Goal: Find specific fact: Find contact information

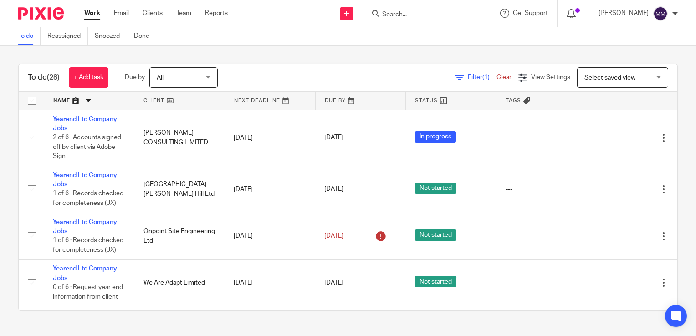
click at [392, 14] on input "Search" at bounding box center [422, 15] width 82 height 8
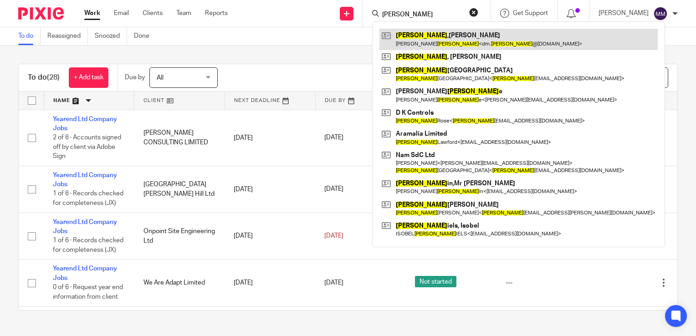
type input "dean"
click at [449, 39] on link at bounding box center [518, 39] width 278 height 21
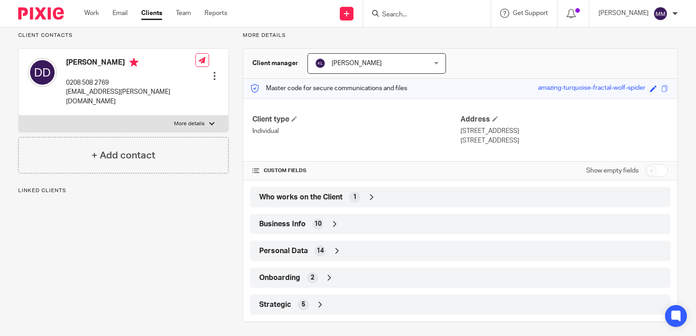
scroll to position [66, 0]
click at [368, 243] on div "Personal Data 14" at bounding box center [460, 250] width 407 height 15
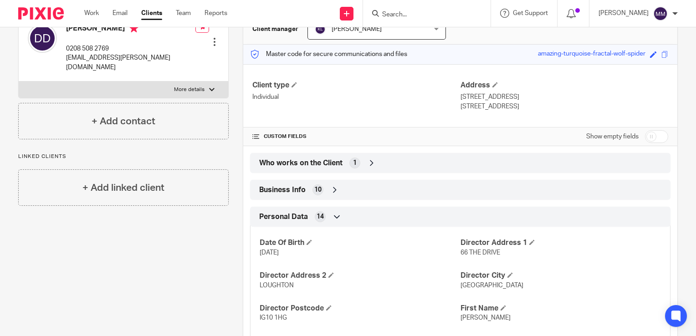
scroll to position [95, 0]
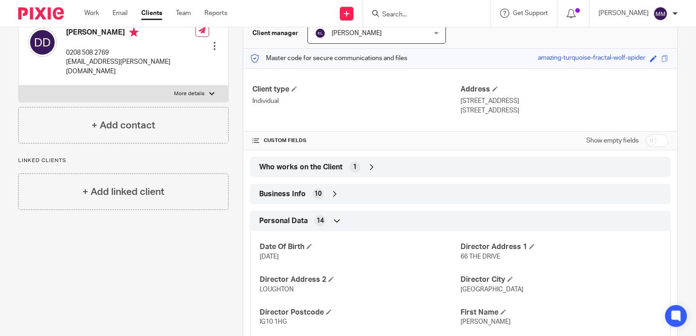
click at [385, 167] on div "Who works on the Client 1" at bounding box center [460, 166] width 407 height 15
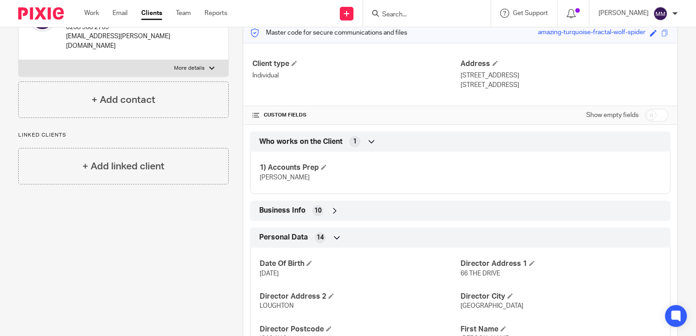
click at [372, 205] on div "Business Info 10" at bounding box center [460, 210] width 407 height 15
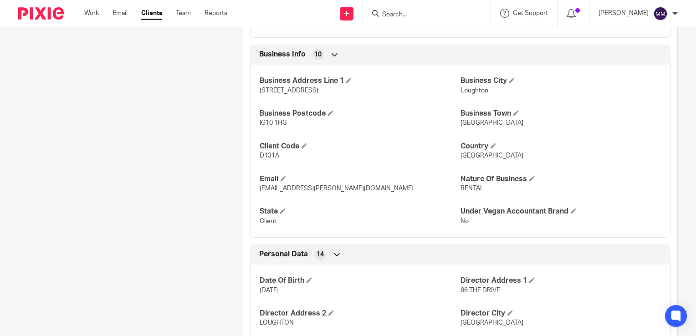
scroll to position [279, 0]
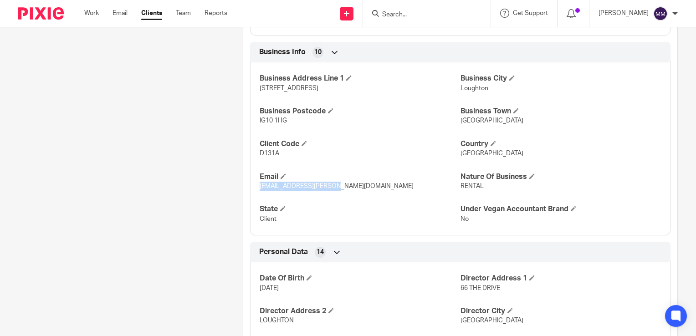
drag, startPoint x: 332, startPoint y: 186, endPoint x: 257, endPoint y: 186, distance: 74.7
click at [260, 186] on p "[EMAIL_ADDRESS][PERSON_NAME][DOMAIN_NAME]" at bounding box center [360, 186] width 200 height 9
copy span "[EMAIL_ADDRESS][PERSON_NAME][DOMAIN_NAME]"
click at [393, 21] on div at bounding box center [427, 13] width 128 height 27
click at [395, 16] on input "Search" at bounding box center [422, 15] width 82 height 8
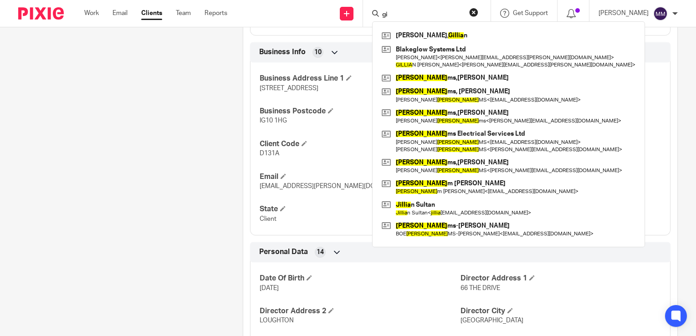
type input "g"
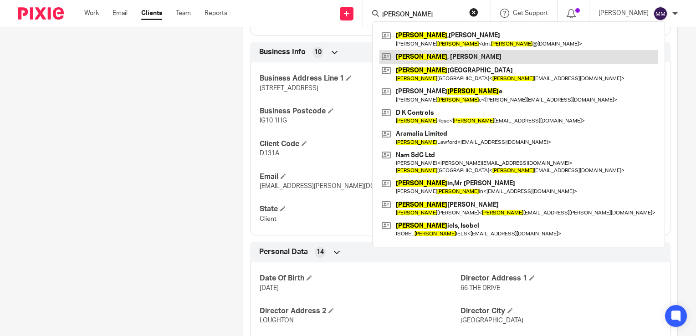
type input "[PERSON_NAME]"
click at [418, 53] on link at bounding box center [518, 57] width 278 height 14
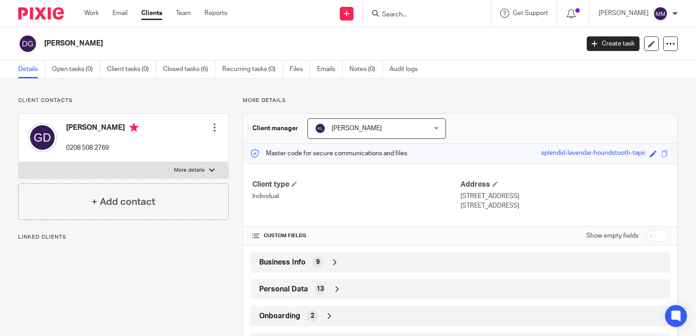
scroll to position [41, 0]
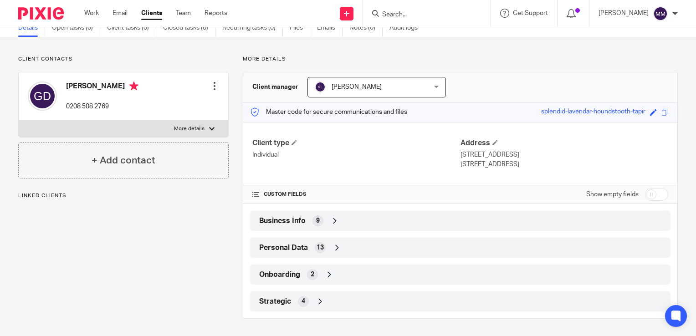
click at [323, 219] on div "Business Info 9" at bounding box center [460, 220] width 407 height 15
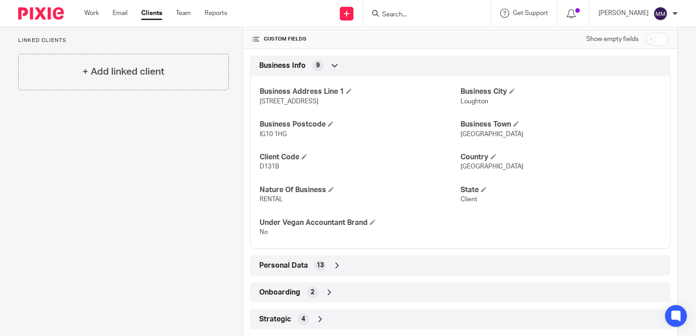
scroll to position [214, 0]
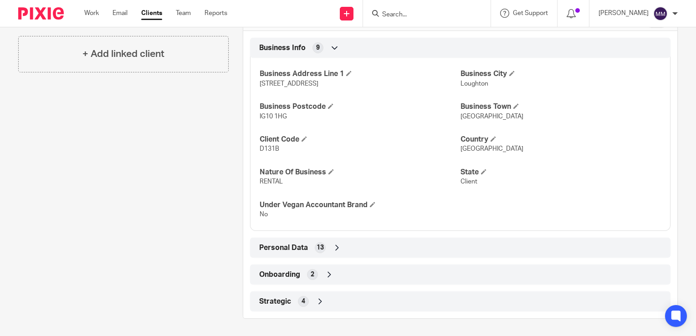
click at [318, 238] on div "Personal Data 13" at bounding box center [460, 248] width 420 height 20
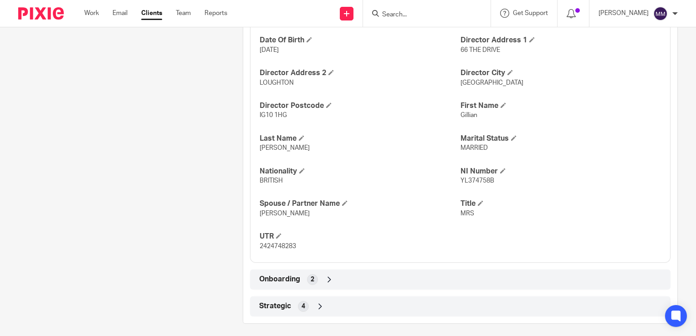
scroll to position [449, 0]
click at [301, 284] on div "Onboarding 2" at bounding box center [460, 277] width 407 height 15
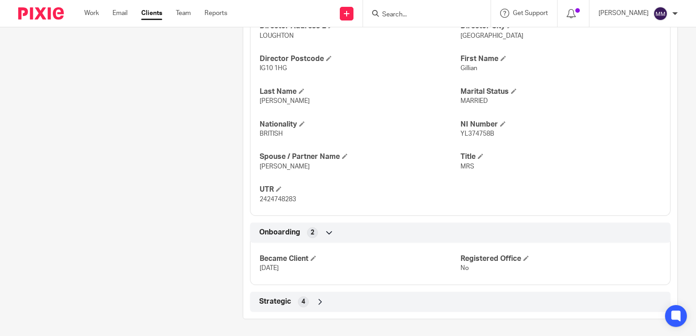
click at [298, 301] on div "4" at bounding box center [303, 301] width 11 height 11
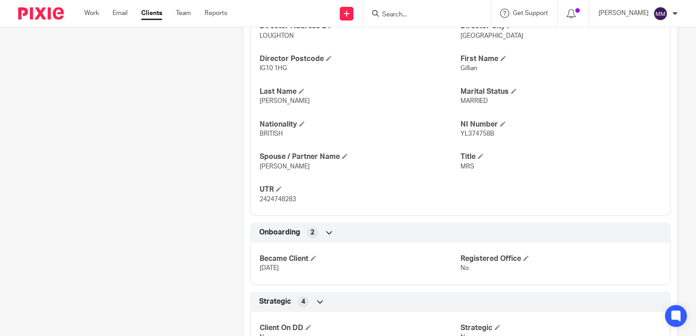
scroll to position [570, 0]
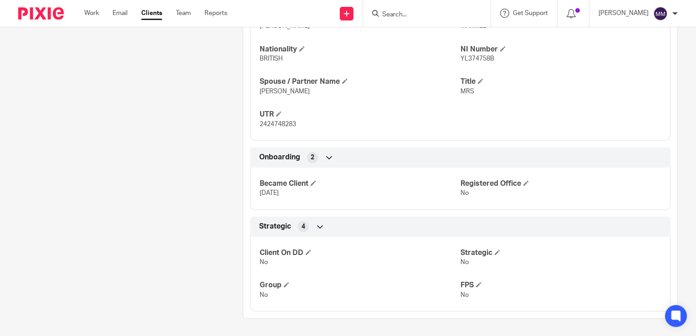
click at [53, 19] on img at bounding box center [41, 13] width 46 height 12
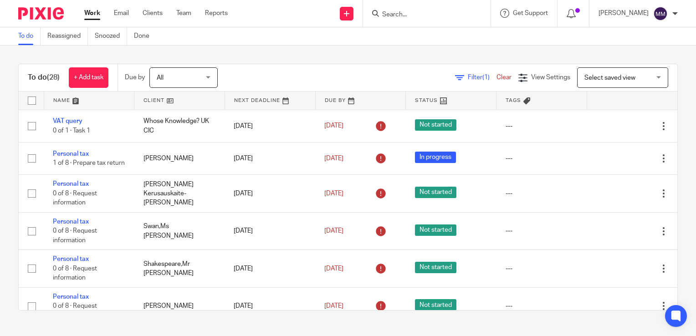
click at [199, 99] on link at bounding box center [179, 101] width 90 height 18
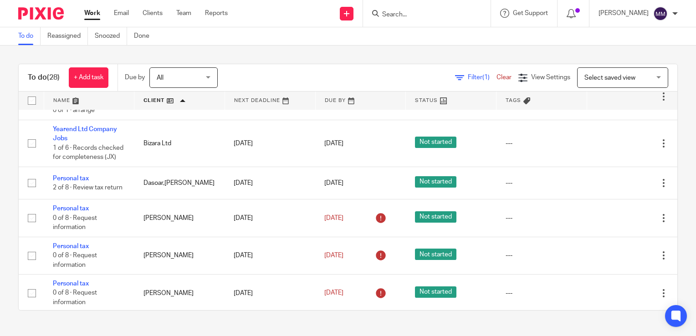
scroll to position [36, 0]
click at [398, 19] on form at bounding box center [429, 13] width 97 height 11
click at [395, 12] on input "Search" at bounding box center [422, 15] width 82 height 8
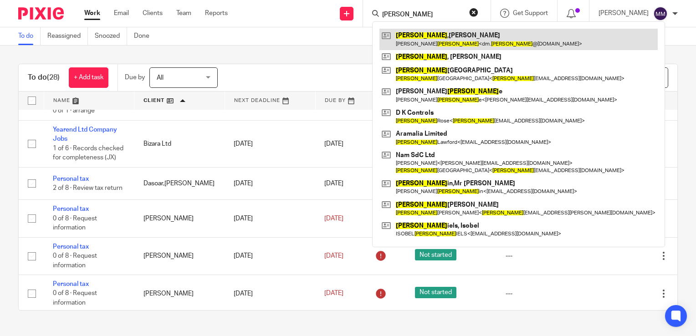
type input "dean"
click at [403, 32] on link at bounding box center [518, 39] width 278 height 21
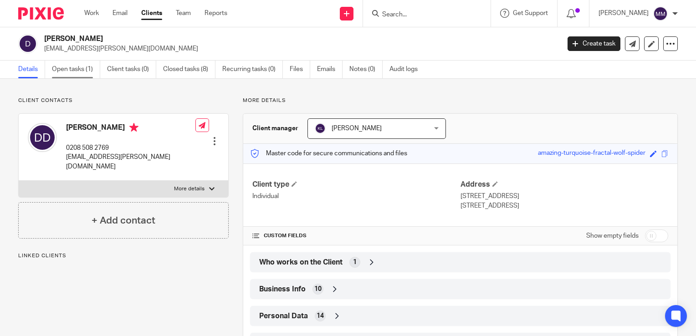
click at [70, 74] on link "Open tasks (1)" at bounding box center [76, 70] width 48 height 18
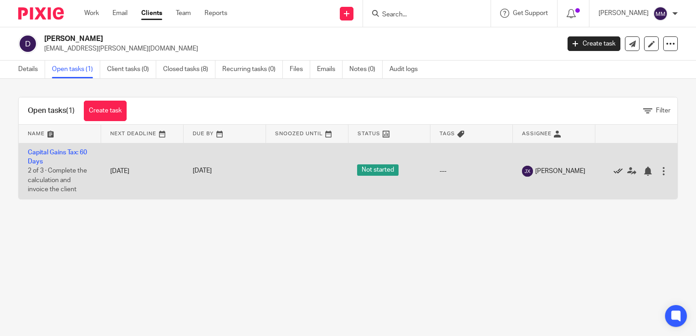
click at [613, 172] on icon at bounding box center [617, 171] width 9 height 9
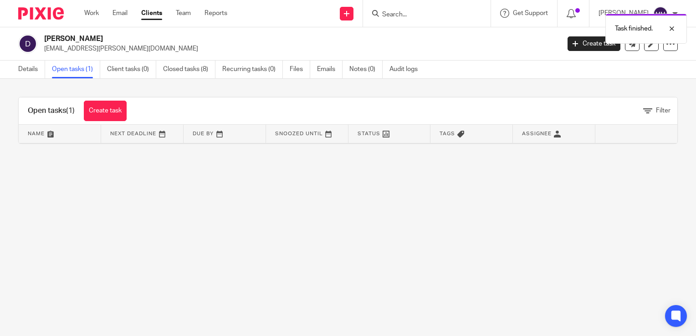
click at [397, 15] on div "Task finished." at bounding box center [517, 26] width 339 height 35
click at [388, 15] on div "Task finished." at bounding box center [517, 26] width 339 height 35
click at [373, 8] on div at bounding box center [425, 13] width 106 height 11
click at [393, 21] on div "Task finished." at bounding box center [517, 26] width 339 height 35
click at [387, 15] on div "Task finished." at bounding box center [517, 26] width 339 height 35
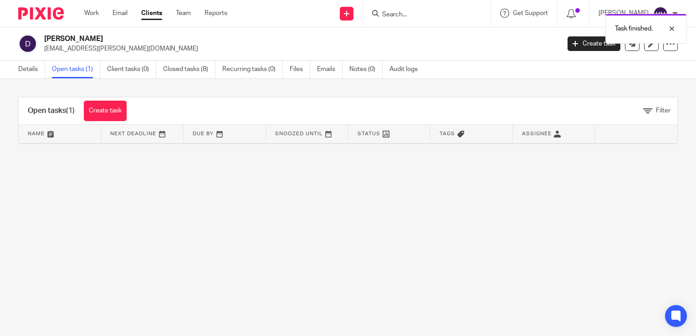
click at [387, 15] on div "Task finished." at bounding box center [517, 26] width 339 height 35
click at [672, 29] on div at bounding box center [665, 28] width 25 height 11
click at [393, 11] on input "Search" at bounding box center [422, 15] width 82 height 8
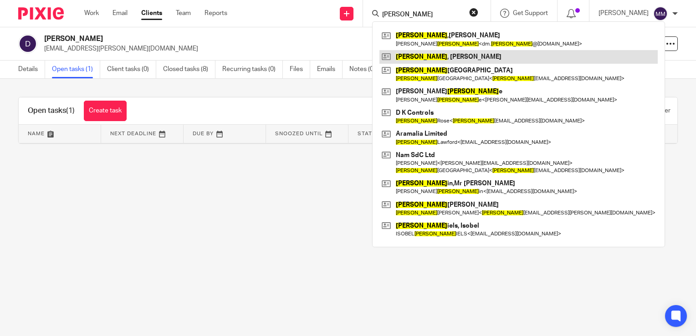
type input "dean"
click at [418, 55] on link at bounding box center [518, 57] width 278 height 14
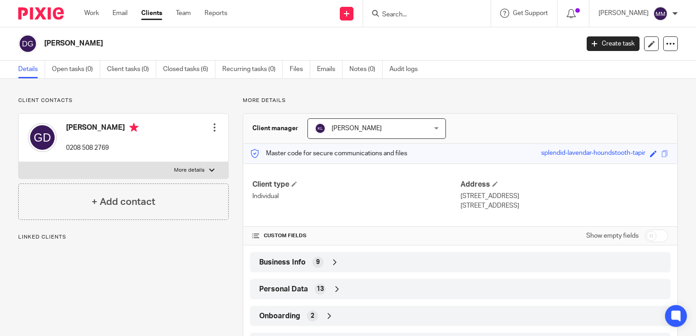
click at [36, 15] on img at bounding box center [41, 13] width 46 height 12
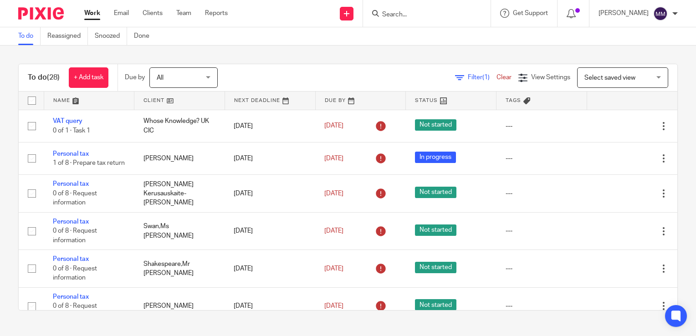
click at [182, 105] on link at bounding box center [179, 101] width 90 height 18
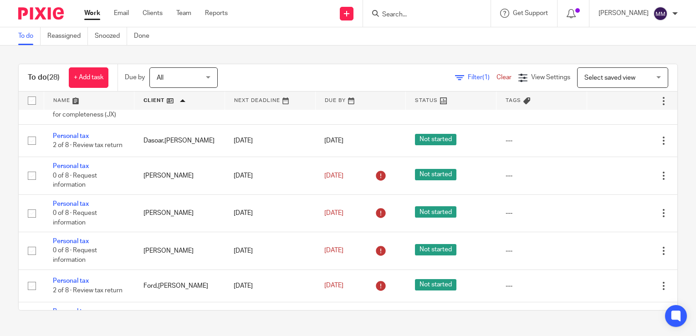
scroll to position [78, 0]
click at [190, 214] on td "[PERSON_NAME]" at bounding box center [179, 213] width 91 height 37
